Goal: Task Accomplishment & Management: Use online tool/utility

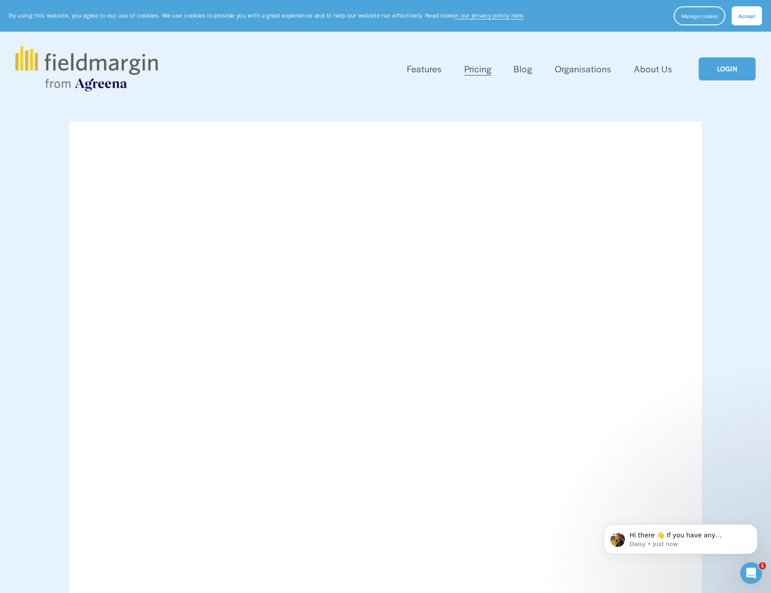
click at [733, 66] on link "LOGIN" at bounding box center [727, 68] width 57 height 23
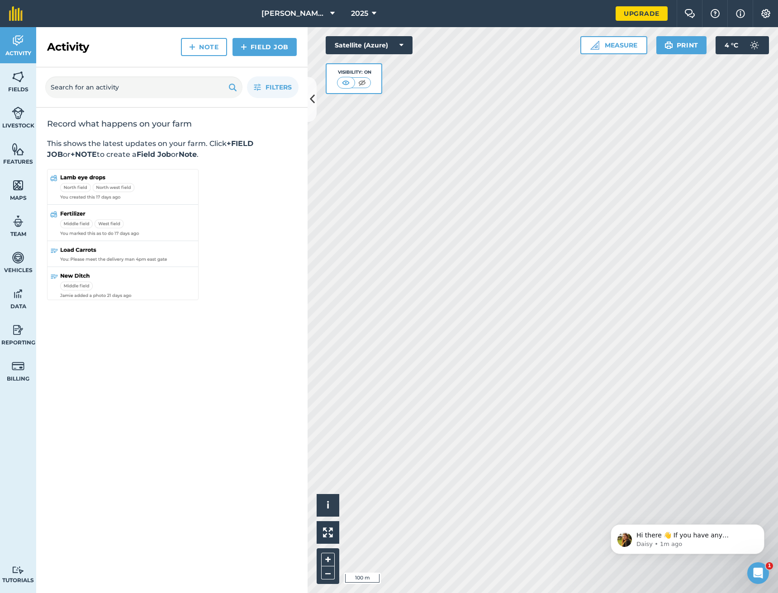
click at [676, 48] on button "Print" at bounding box center [681, 45] width 51 height 18
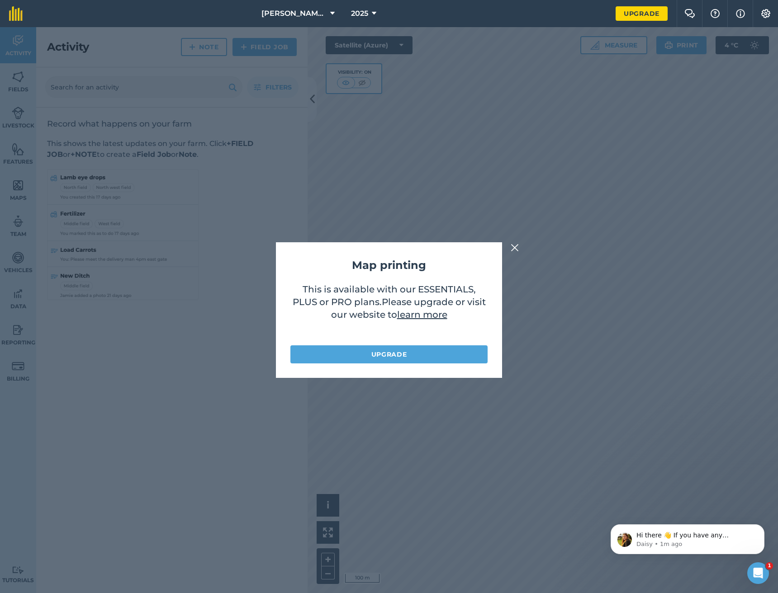
click at [516, 248] on img at bounding box center [515, 247] width 8 height 11
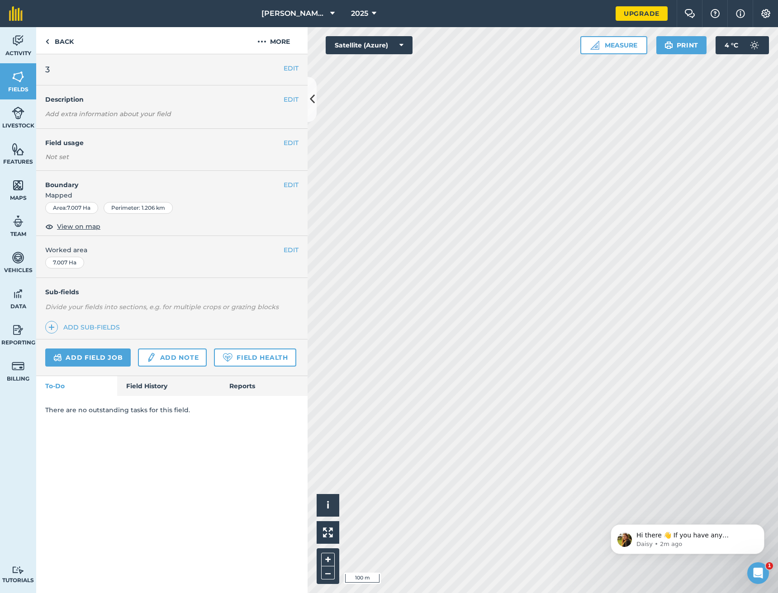
click at [13, 336] on img at bounding box center [18, 330] width 13 height 14
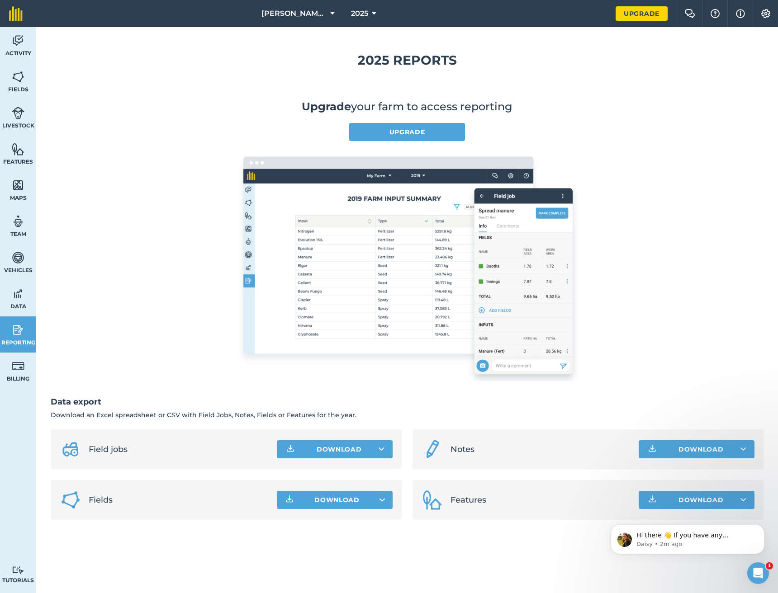
click at [17, 303] on span "Data" at bounding box center [18, 306] width 36 height 7
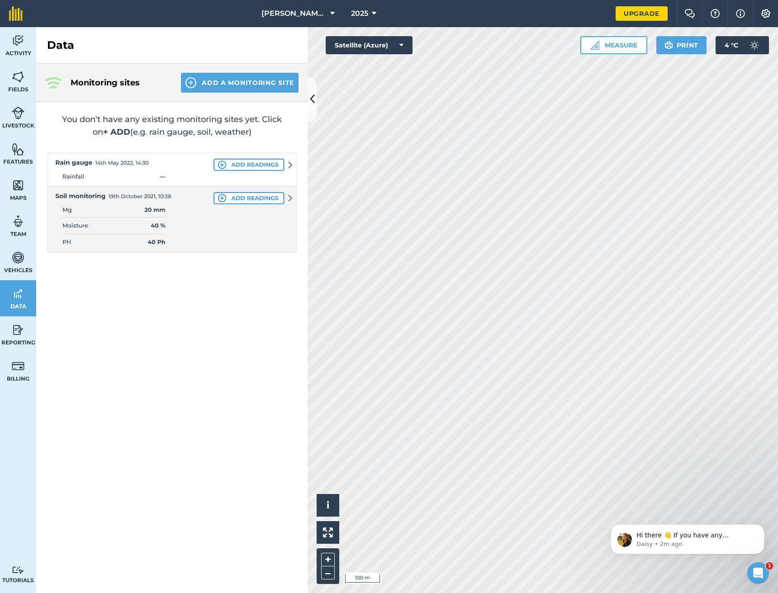
click at [391, 45] on button "Satellite (Azure)" at bounding box center [369, 45] width 87 height 18
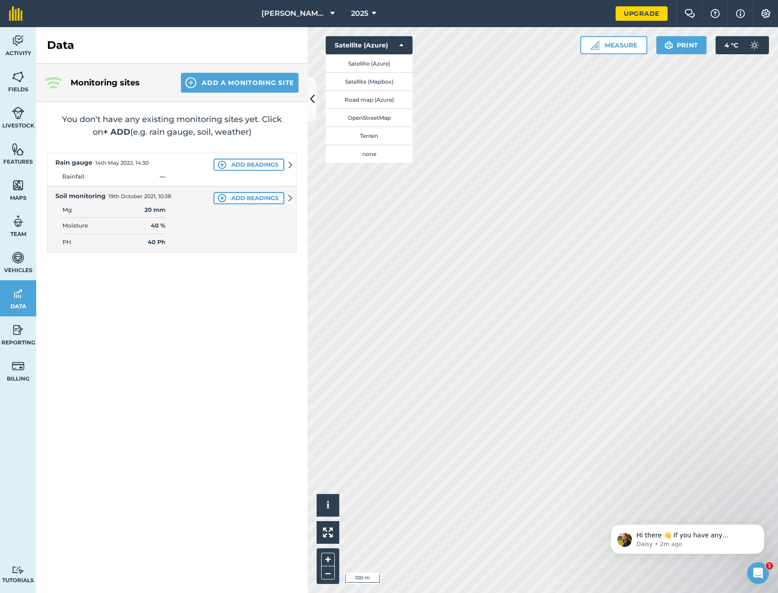
click at [368, 158] on button "none" at bounding box center [369, 154] width 87 height 18
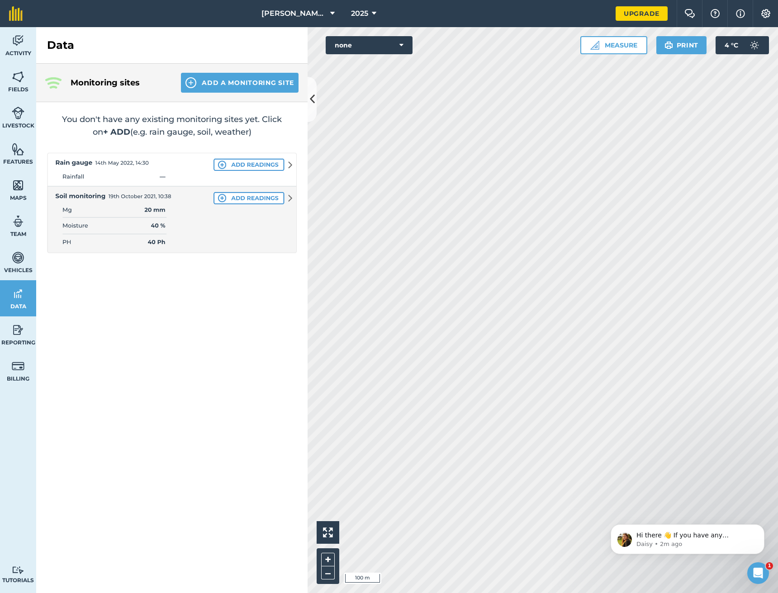
click at [364, 36] on div "Hello i 100 m + – none Measure Print 4 ° C" at bounding box center [542, 310] width 470 height 566
click at [363, 44] on button "none" at bounding box center [369, 45] width 87 height 18
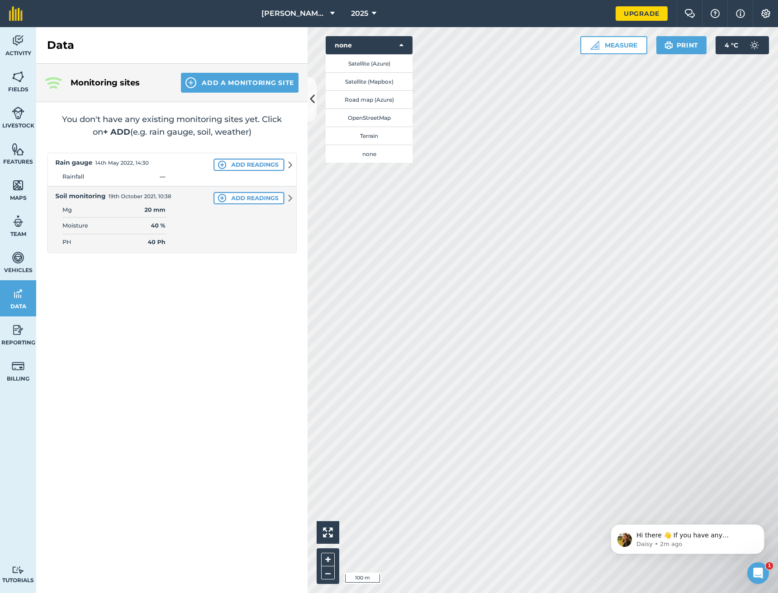
click at [359, 56] on button "Satellite (Azure)" at bounding box center [369, 63] width 87 height 18
